Goal: Task Accomplishment & Management: Use online tool/utility

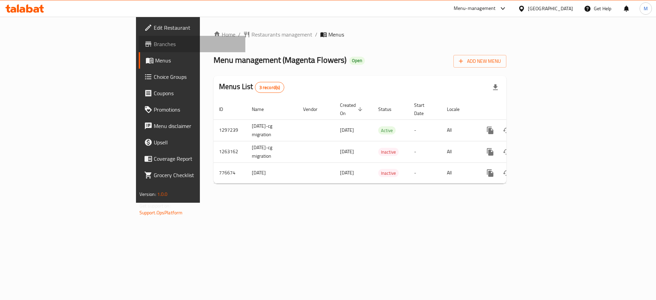
click at [154, 42] on span "Branches" at bounding box center [197, 44] width 86 height 8
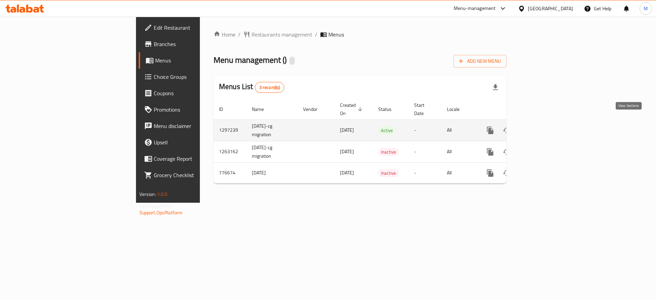
click at [543, 126] on icon "enhanced table" at bounding box center [539, 130] width 8 height 8
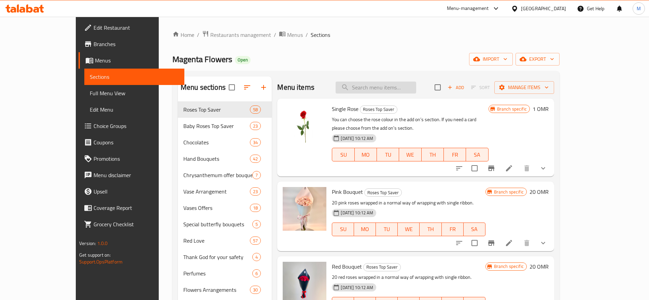
click at [384, 91] on input "search" at bounding box center [376, 88] width 81 height 12
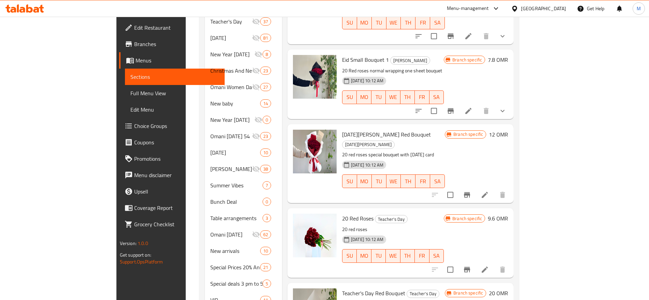
scroll to position [459, 0]
type input "20 red roses"
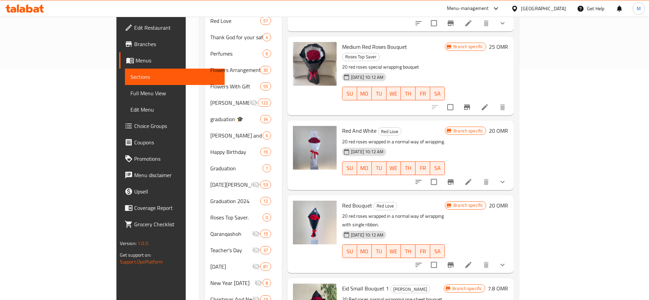
scroll to position [228, 0]
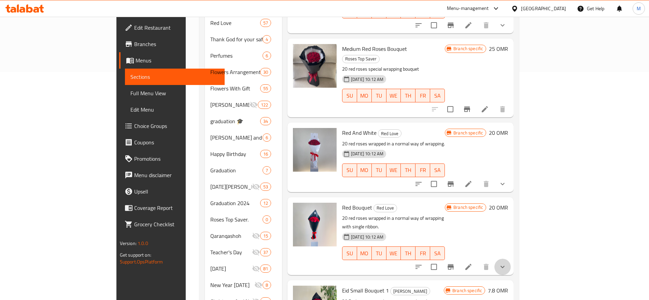
click at [511, 259] on button "show more" at bounding box center [503, 267] width 16 height 16
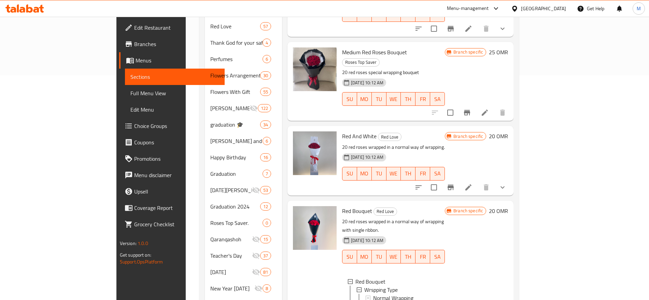
scroll to position [0, 0]
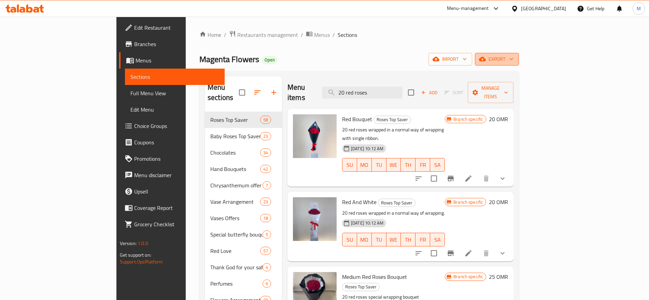
click at [514, 57] on span "export" at bounding box center [497, 59] width 33 height 9
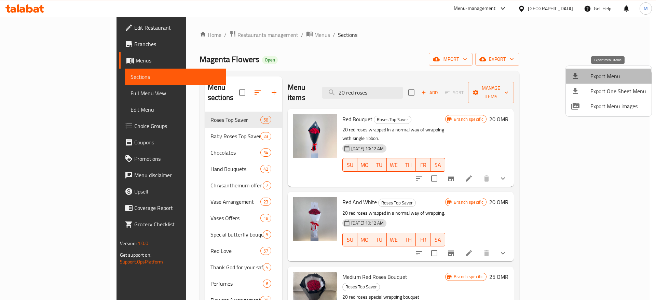
click at [606, 80] on span "Export Menu" at bounding box center [618, 76] width 56 height 8
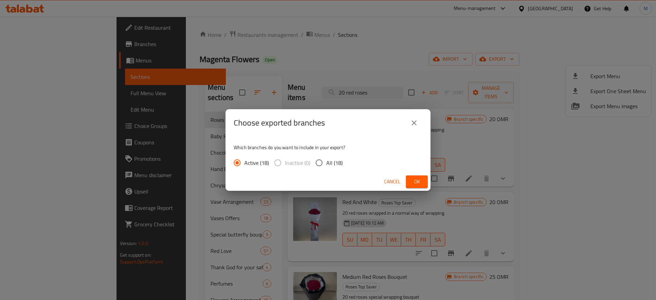
click at [333, 159] on span "All (18)" at bounding box center [334, 163] width 16 height 8
click at [326, 159] on input "All (18)" at bounding box center [319, 163] width 14 height 14
radio input "true"
click at [409, 183] on button "Ok" at bounding box center [417, 182] width 22 height 13
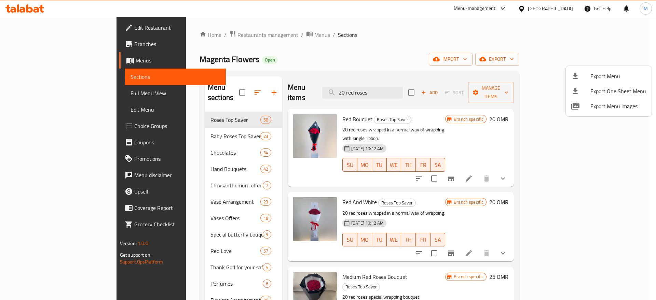
click at [440, 162] on div at bounding box center [328, 150] width 656 height 300
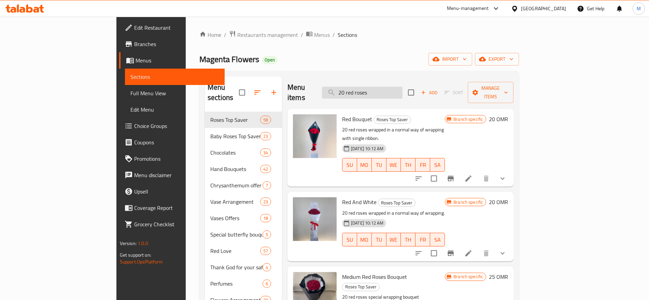
click at [403, 89] on input "20 red roses" at bounding box center [362, 93] width 81 height 12
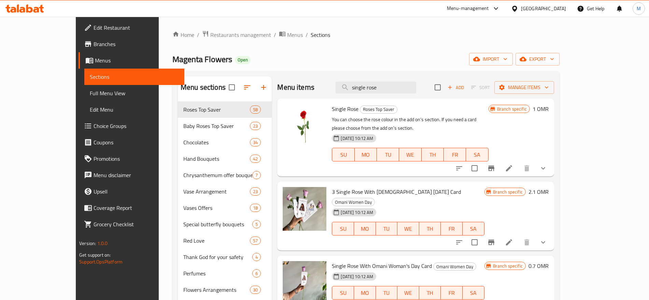
type input "single rose"
click at [552, 160] on button "show more" at bounding box center [543, 168] width 16 height 16
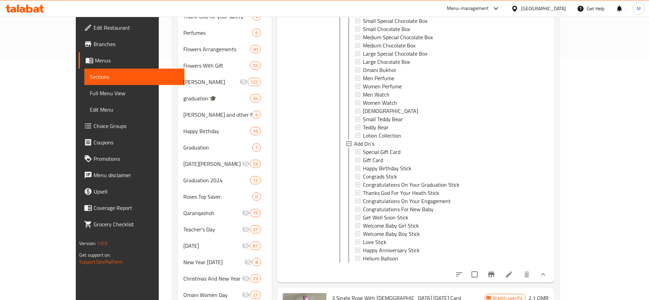
scroll to position [246, 0]
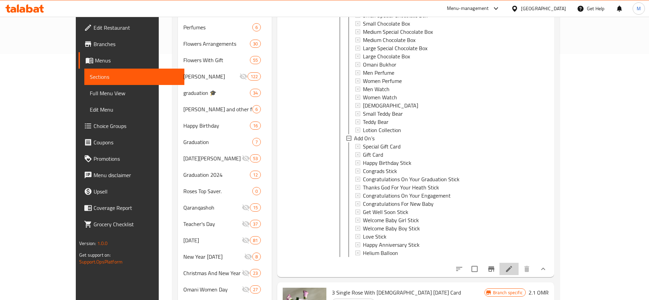
click at [519, 270] on li at bounding box center [509, 269] width 19 height 12
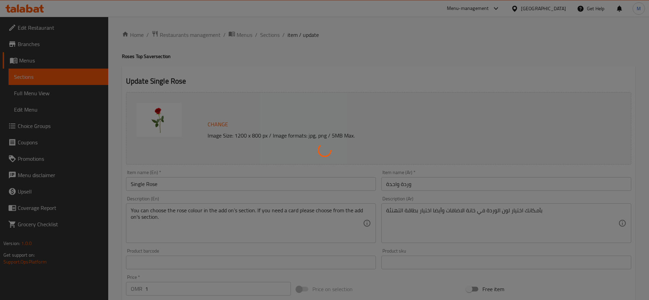
type input "لون الوردة"
type input "1"
type input "مع هدية"
type input "0"
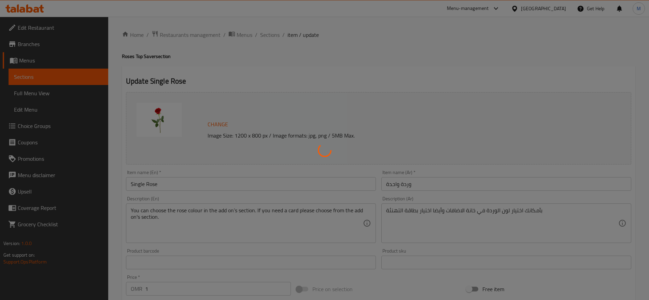
type input "0"
type input "إضافات"
type input "0"
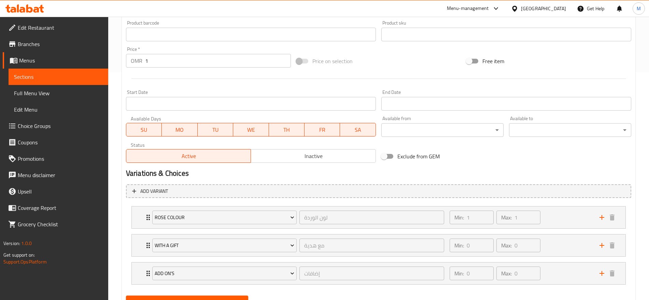
scroll to position [260, 0]
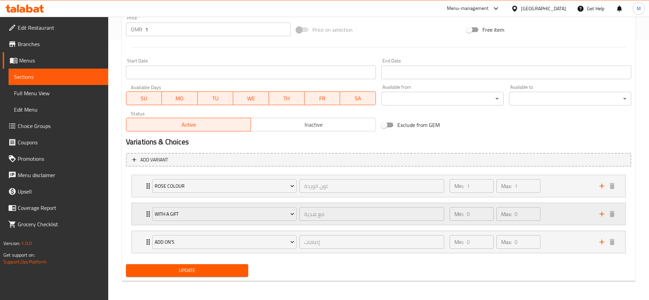
click at [562, 219] on div "Min: 0 ​ Max: 0 ​" at bounding box center [521, 214] width 150 height 22
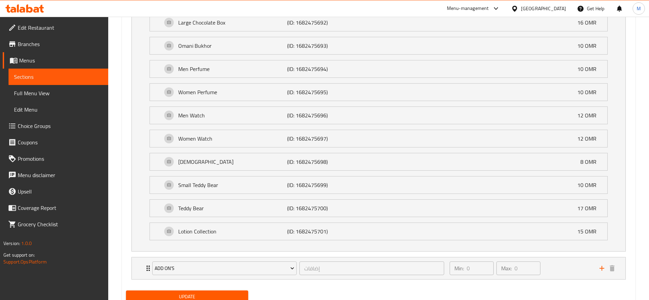
scroll to position [622, 0]
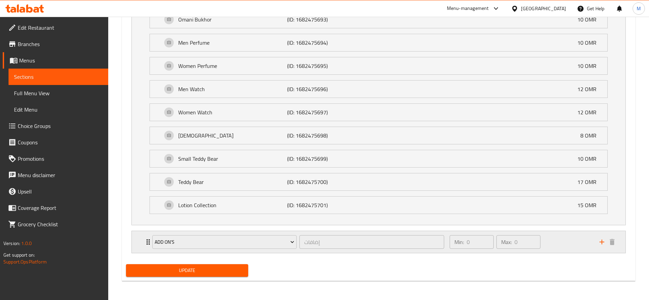
click at [576, 245] on div "Min: 0 ​ Max: 0 ​" at bounding box center [521, 242] width 150 height 22
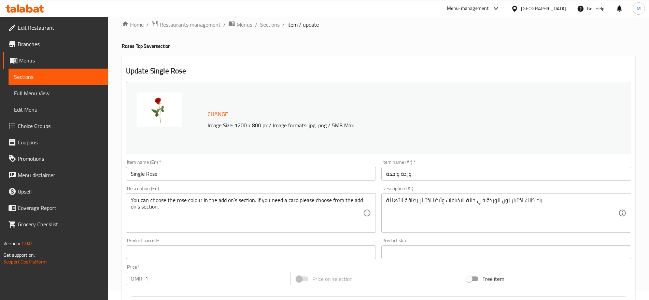
scroll to position [0, 0]
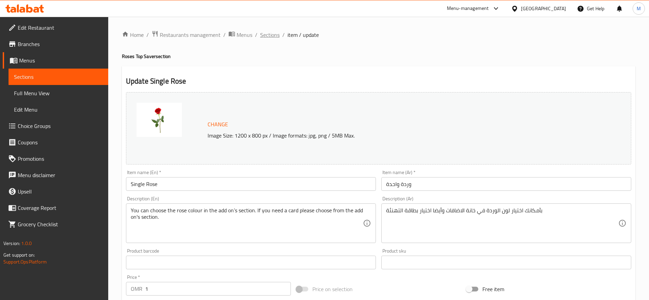
click at [268, 35] on span "Sections" at bounding box center [269, 35] width 19 height 8
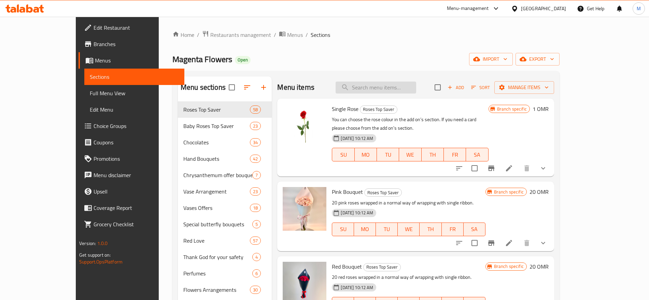
click at [387, 87] on input "search" at bounding box center [376, 88] width 81 height 12
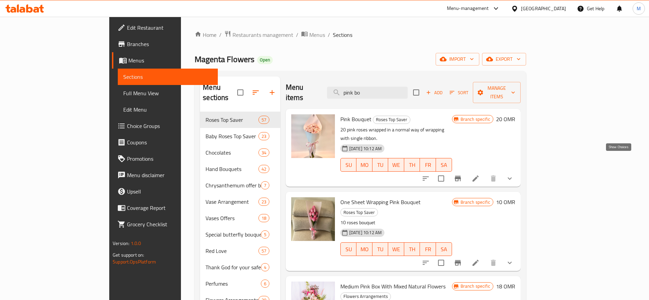
type input "pink bo"
click at [514, 175] on icon "show more" at bounding box center [510, 179] width 8 height 8
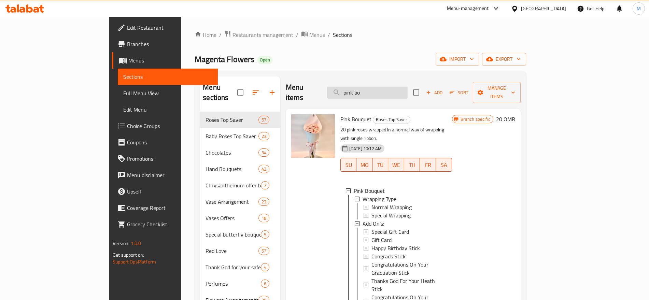
click at [406, 91] on input "pink bo" at bounding box center [367, 93] width 81 height 12
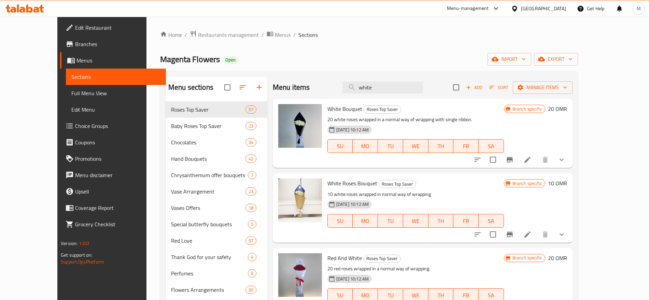
type input "white"
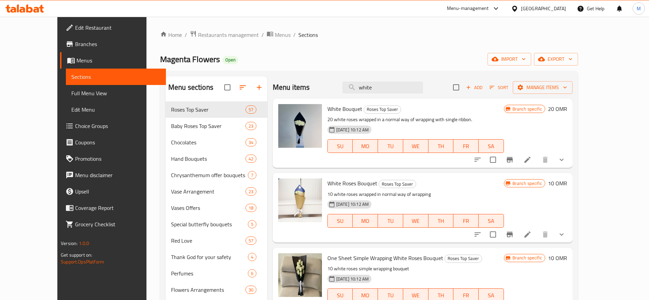
click at [573, 150] on div "White Bouquet Roses Top Saver 20 white roses wrapped in a normal way of wrappin…" at bounding box center [423, 133] width 300 height 69
click at [566, 156] on icon "show more" at bounding box center [562, 160] width 8 height 8
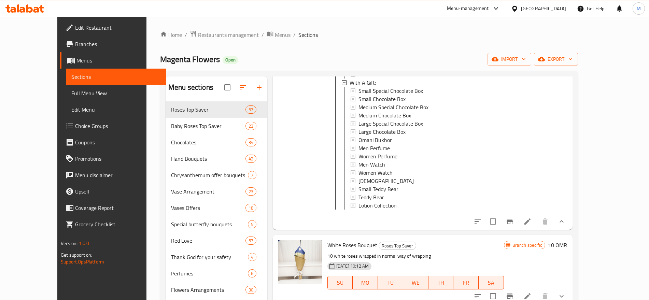
scroll to position [383, 0]
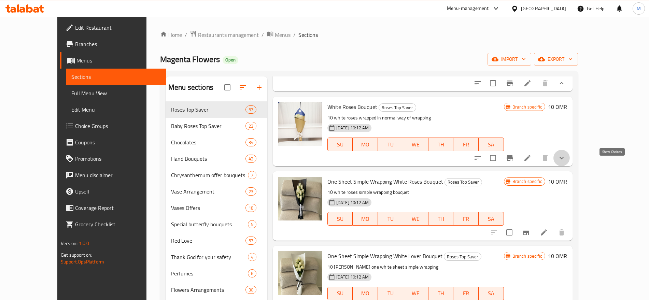
click at [566, 162] on icon "show more" at bounding box center [562, 158] width 8 height 8
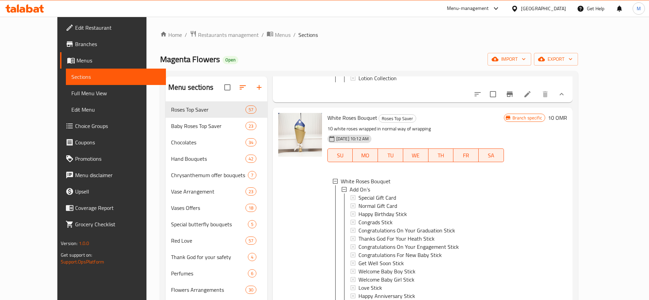
scroll to position [365, 0]
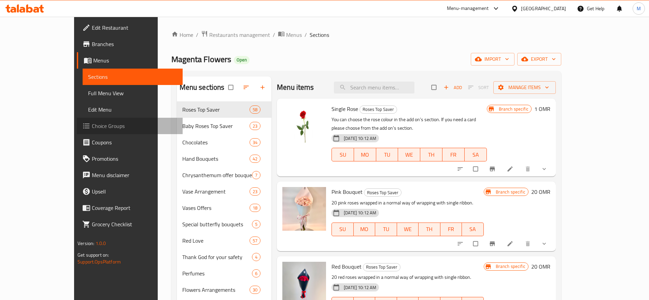
click at [92, 124] on span "Choice Groups" at bounding box center [134, 126] width 85 height 8
